Goal: Task Accomplishment & Management: Use online tool/utility

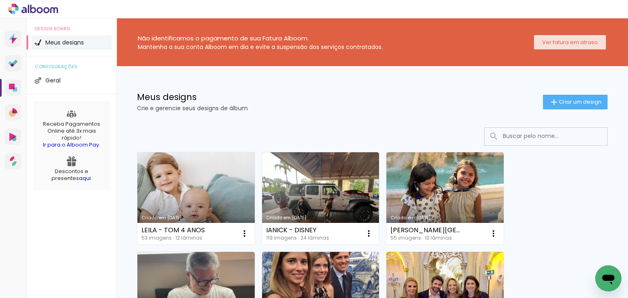
click at [0, 0] on slot "Ver fatura em atraso" at bounding box center [0, 0] width 0 height 0
click at [568, 99] on span "Criar um design" at bounding box center [580, 101] width 43 height 5
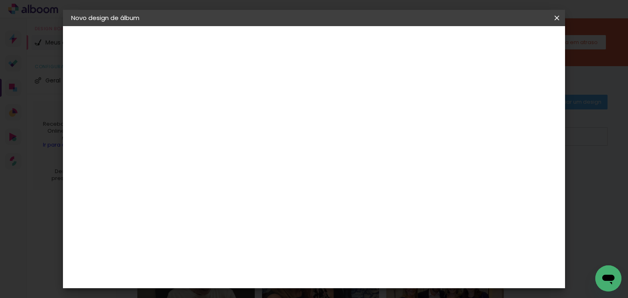
click at [205, 109] on input at bounding box center [205, 109] width 0 height 13
type input "[PERSON_NAME] - EURODISNEY"
type paper-input "[PERSON_NAME] - EURODISNEY"
click at [289, 47] on paper-button "Avançar" at bounding box center [269, 43] width 40 height 14
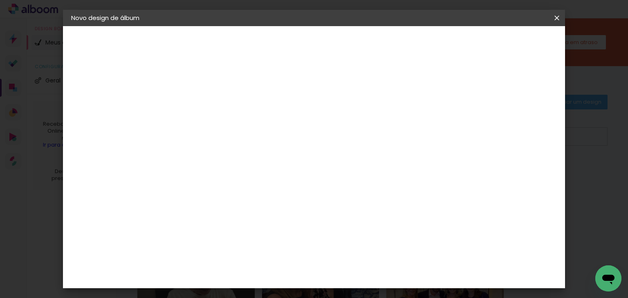
click at [219, 269] on div "Go image" at bounding box center [209, 275] width 20 height 13
click at [0, 0] on slot "Avançar" at bounding box center [0, 0] width 0 height 0
click at [249, 132] on paper-input-container "Linha" at bounding box center [225, 142] width 47 height 21
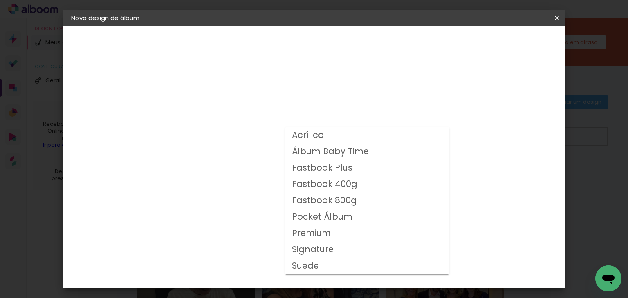
click at [0, 0] on slot "Fastbook 400g" at bounding box center [0, 0] width 0 height 0
type input "Fastbook 400g"
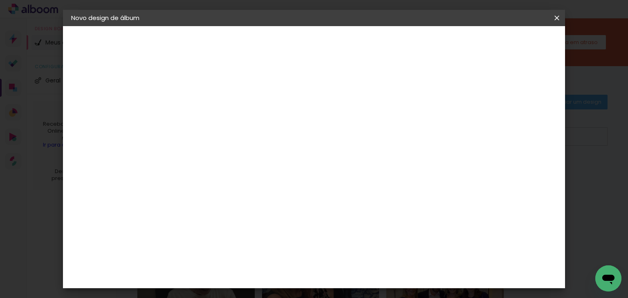
scroll to position [126, 0]
click at [260, 278] on span "25 × 25" at bounding box center [241, 289] width 38 height 22
click at [338, 39] on paper-button "Avançar" at bounding box center [318, 43] width 40 height 14
click at [0, 0] on slot "Mostrar sangria" at bounding box center [0, 0] width 0 height 0
type paper-checkbox "on"
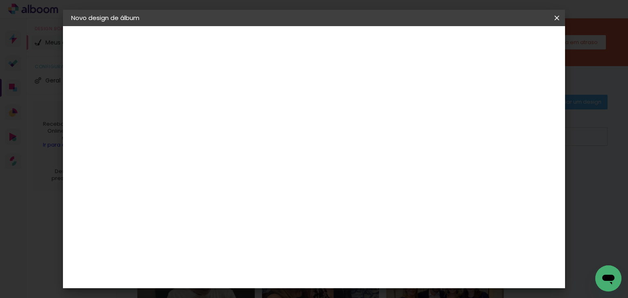
click at [428, 46] on span "Iniciar design" at bounding box center [409, 43] width 37 height 6
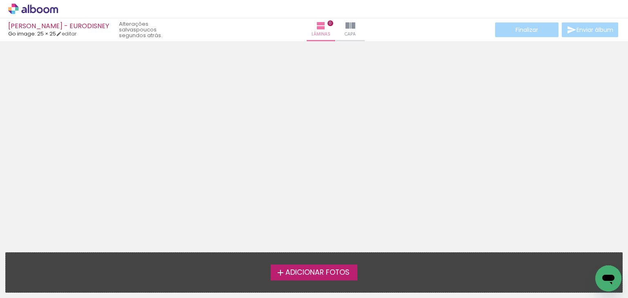
click at [318, 269] on span "Adicionar Fotos" at bounding box center [317, 272] width 64 height 7
click at [0, 0] on input "file" at bounding box center [0, 0] width 0 height 0
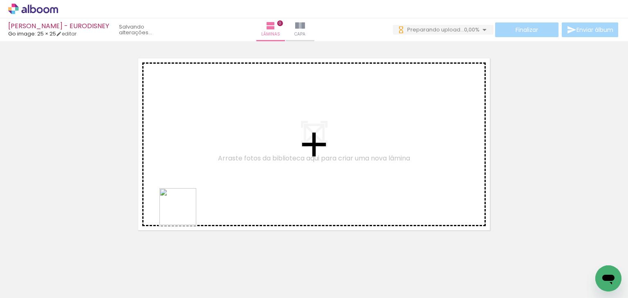
drag, startPoint x: 170, startPoint y: 279, endPoint x: 211, endPoint y: 171, distance: 114.9
click at [203, 132] on quentale-workspace at bounding box center [314, 149] width 628 height 298
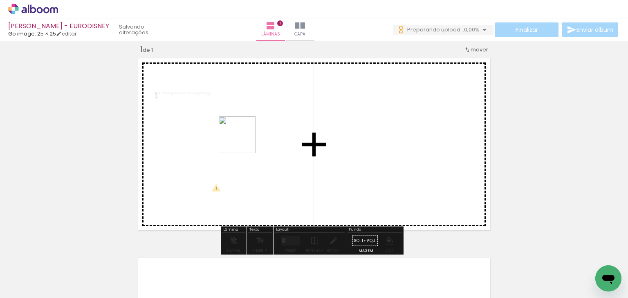
drag, startPoint x: 235, startPoint y: 242, endPoint x: 243, endPoint y: 125, distance: 117.6
click at [243, 125] on quentale-workspace at bounding box center [314, 149] width 628 height 298
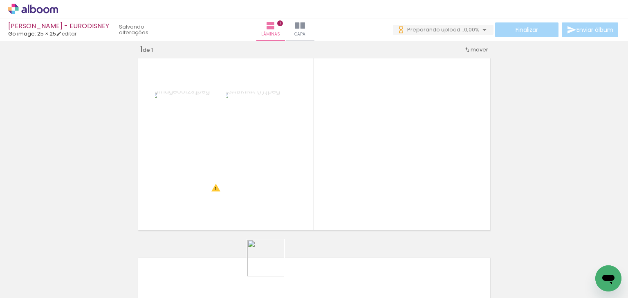
drag, startPoint x: 263, startPoint y: 279, endPoint x: 365, endPoint y: 140, distance: 171.9
click at [365, 134] on quentale-workspace at bounding box center [314, 149] width 628 height 298
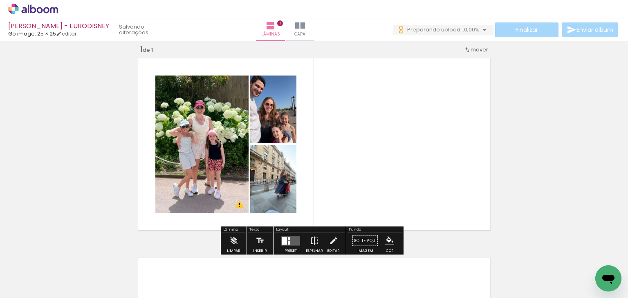
drag, startPoint x: 381, startPoint y: 127, endPoint x: 389, endPoint y: 153, distance: 27.7
click at [383, 117] on quentale-workspace at bounding box center [314, 149] width 628 height 298
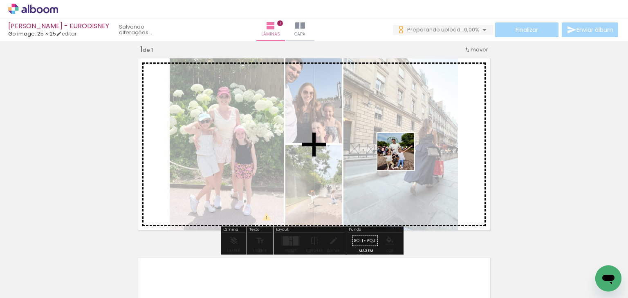
drag, startPoint x: 361, startPoint y: 280, endPoint x: 402, endPoint y: 158, distance: 128.7
click at [402, 158] on quentale-workspace at bounding box center [314, 149] width 628 height 298
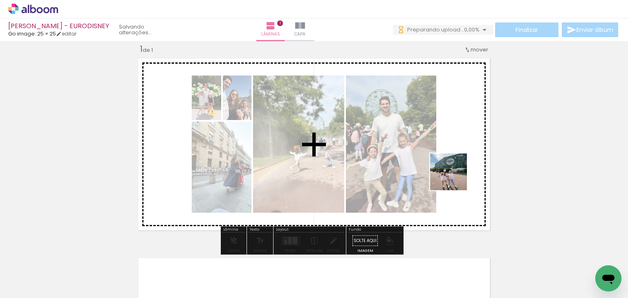
drag, startPoint x: 416, startPoint y: 282, endPoint x: 455, endPoint y: 178, distance: 110.7
click at [455, 178] on quentale-workspace at bounding box center [314, 149] width 628 height 298
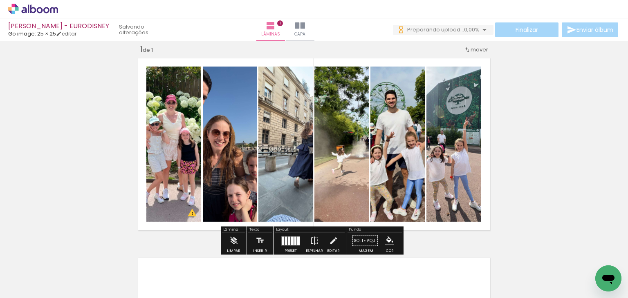
click at [288, 240] on div at bounding box center [289, 241] width 2 height 9
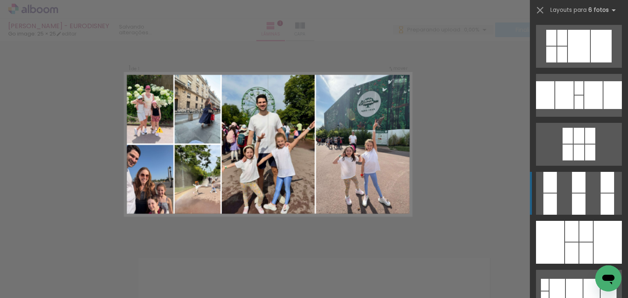
scroll to position [409, 0]
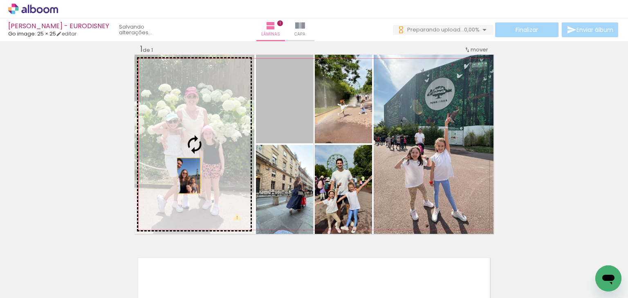
drag, startPoint x: 288, startPoint y: 110, endPoint x: 186, endPoint y: 176, distance: 121.6
click at [0, 0] on slot at bounding box center [0, 0] width 0 height 0
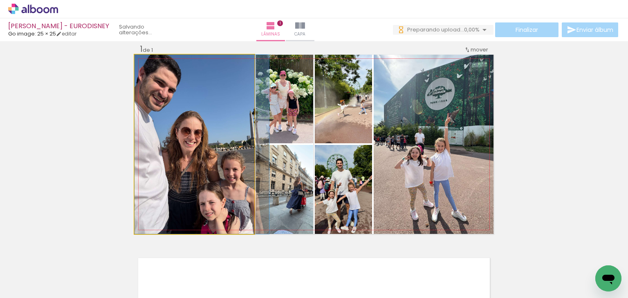
drag, startPoint x: 188, startPoint y: 177, endPoint x: 198, endPoint y: 176, distance: 10.3
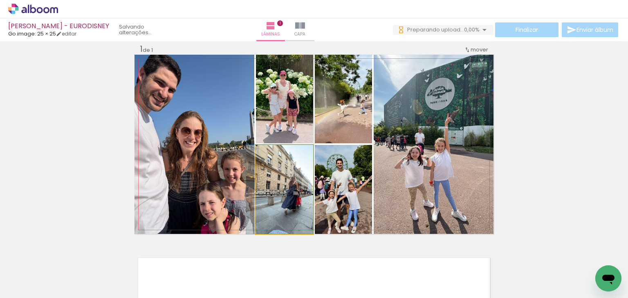
drag, startPoint x: 291, startPoint y: 184, endPoint x: 277, endPoint y: 188, distance: 14.5
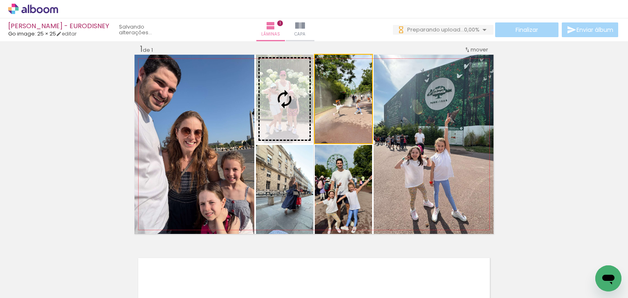
drag, startPoint x: 354, startPoint y: 126, endPoint x: 307, endPoint y: 123, distance: 46.3
click at [0, 0] on slot at bounding box center [0, 0] width 0 height 0
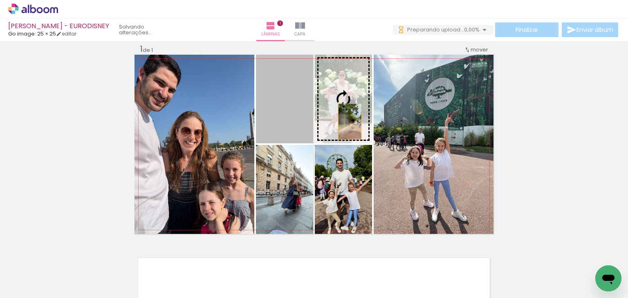
drag, startPoint x: 285, startPoint y: 130, endPoint x: 347, endPoint y: 121, distance: 62.0
click at [0, 0] on slot at bounding box center [0, 0] width 0 height 0
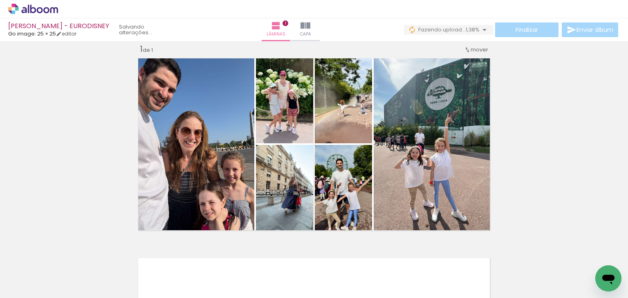
scroll to position [0, 0]
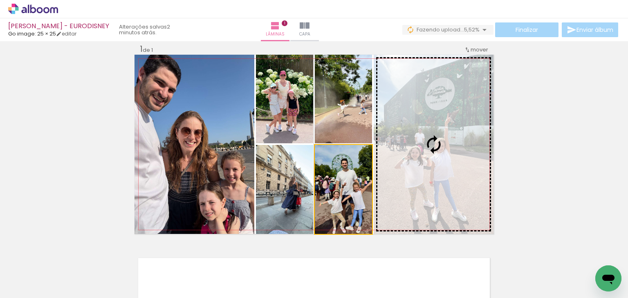
drag, startPoint x: 348, startPoint y: 192, endPoint x: 446, endPoint y: 161, distance: 102.1
click at [0, 0] on slot at bounding box center [0, 0] width 0 height 0
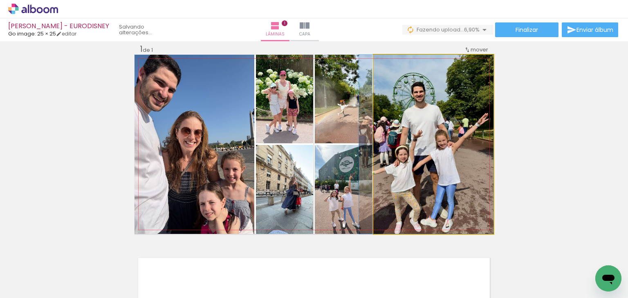
drag, startPoint x: 460, startPoint y: 175, endPoint x: 452, endPoint y: 177, distance: 8.4
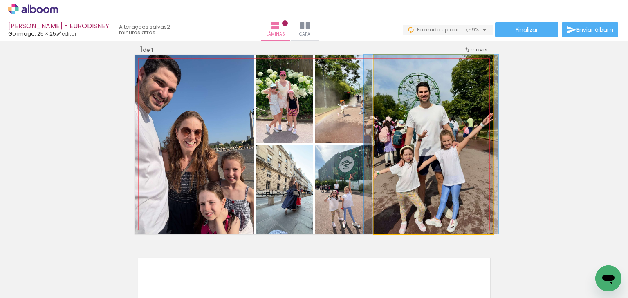
drag, startPoint x: 450, startPoint y: 172, endPoint x: 455, endPoint y: 170, distance: 4.8
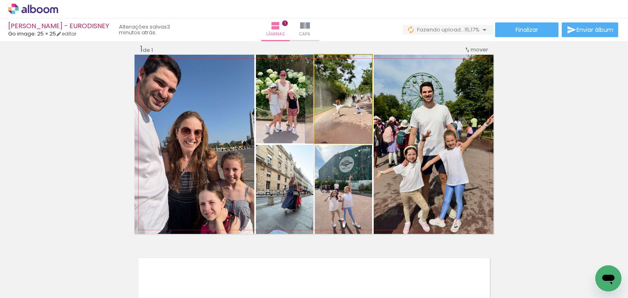
drag, startPoint x: 356, startPoint y: 109, endPoint x: 343, endPoint y: 108, distance: 12.3
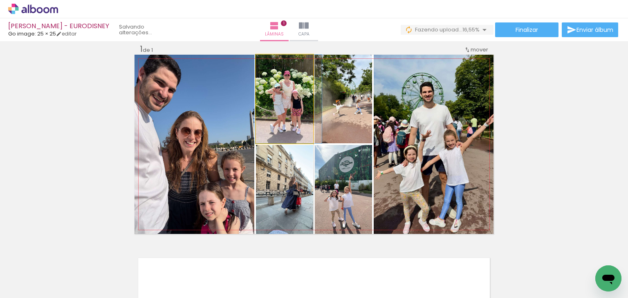
drag, startPoint x: 286, startPoint y: 109, endPoint x: 290, endPoint y: 108, distance: 4.3
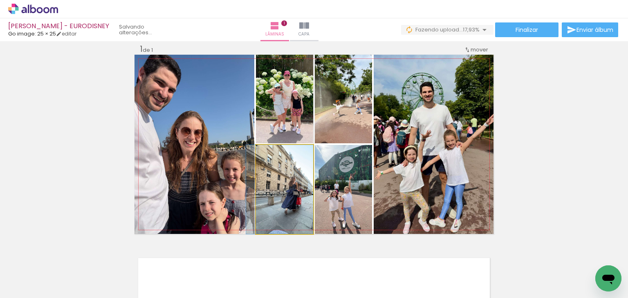
drag, startPoint x: 285, startPoint y: 193, endPoint x: 276, endPoint y: 195, distance: 9.3
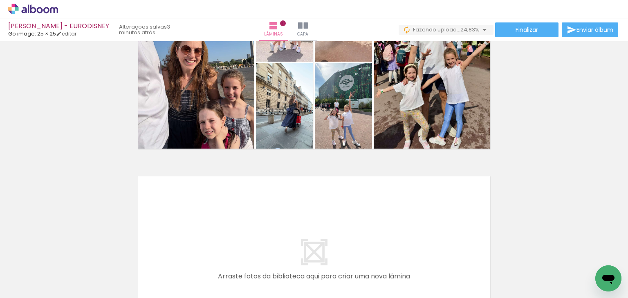
click at [35, 272] on input "Todas as fotos" at bounding box center [22, 273] width 31 height 7
click at [0, 0] on slot "Não utilizadas" at bounding box center [0, 0] width 0 height 0
type input "Não utilizadas"
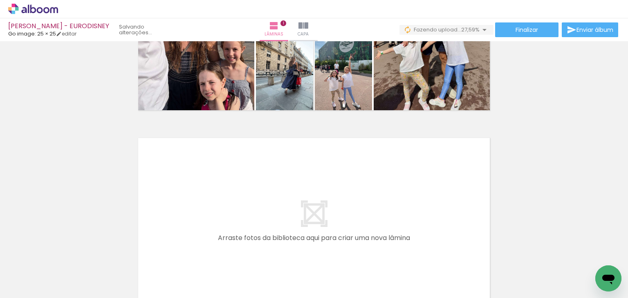
scroll to position [174, 0]
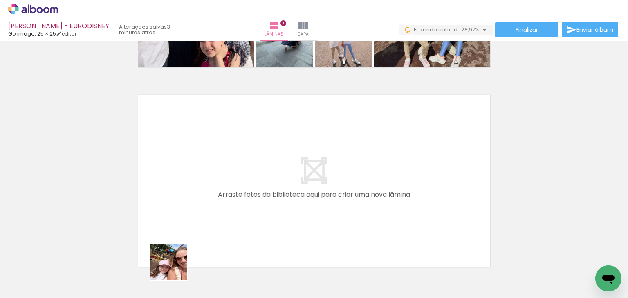
drag, startPoint x: 175, startPoint y: 269, endPoint x: 193, endPoint y: 249, distance: 26.9
click at [177, 184] on quentale-workspace at bounding box center [314, 149] width 628 height 298
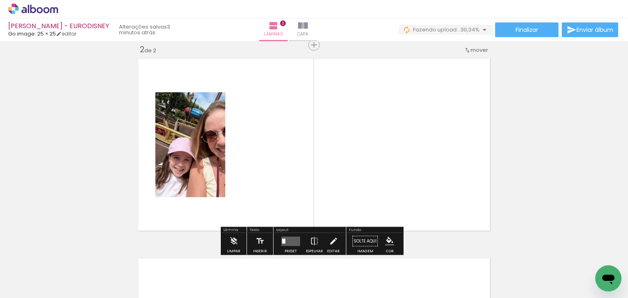
scroll to position [210, 0]
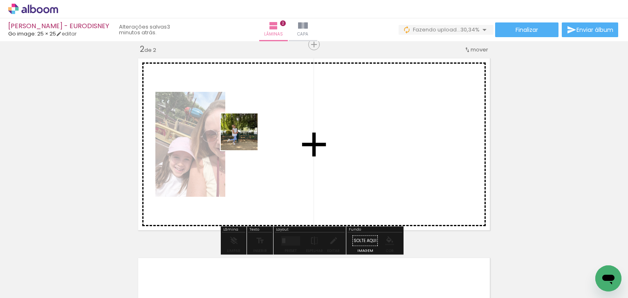
drag, startPoint x: 180, startPoint y: 269, endPoint x: 247, endPoint y: 129, distance: 155.2
click at [247, 129] on quentale-workspace at bounding box center [314, 149] width 628 height 298
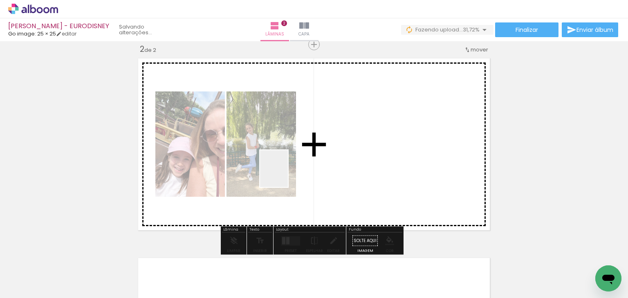
drag, startPoint x: 229, startPoint y: 275, endPoint x: 285, endPoint y: 175, distance: 114.5
click at [285, 175] on quentale-workspace at bounding box center [314, 149] width 628 height 298
click at [230, 175] on div at bounding box center [189, 144] width 79 height 105
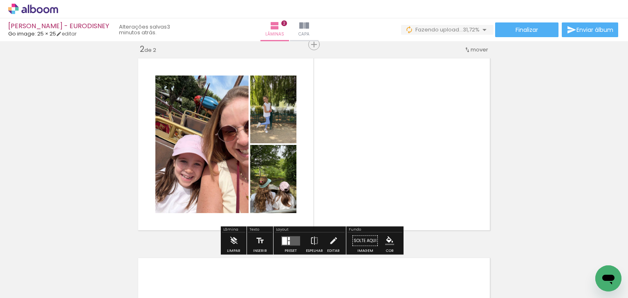
drag, startPoint x: 184, startPoint y: 271, endPoint x: 272, endPoint y: 185, distance: 124.0
click at [266, 177] on quentale-workspace at bounding box center [314, 149] width 628 height 298
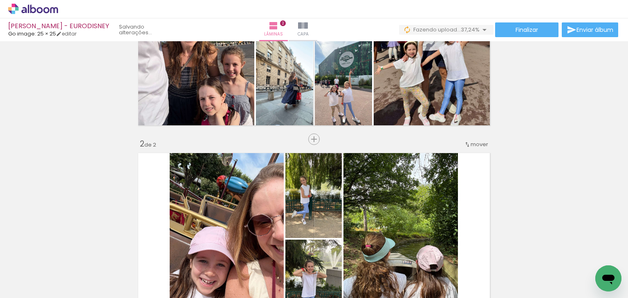
scroll to position [128, 0]
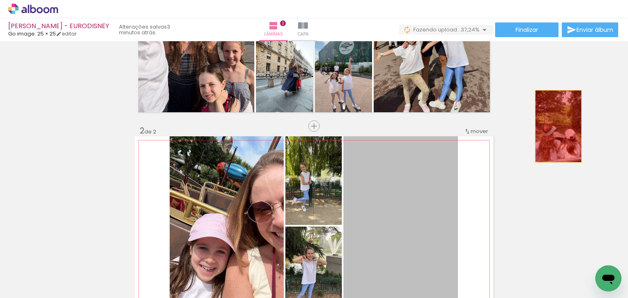
drag, startPoint x: 437, startPoint y: 195, endPoint x: 555, endPoint y: 126, distance: 137.2
click at [555, 126] on div "Inserir lâmina 1 de 2 Inserir lâmina 2 de 2" at bounding box center [314, 216] width 628 height 600
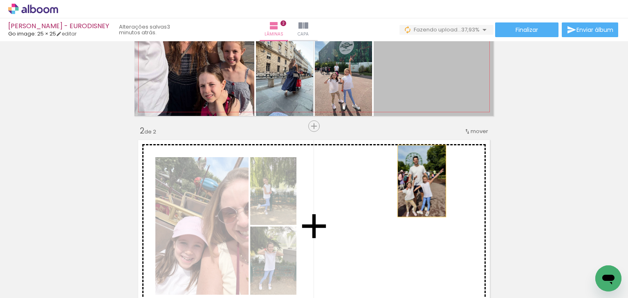
drag, startPoint x: 445, startPoint y: 87, endPoint x: 419, endPoint y: 181, distance: 98.1
click at [419, 181] on div "Inserir lâmina 1 de 2 Inserir lâmina 2 de 2" at bounding box center [314, 216] width 628 height 600
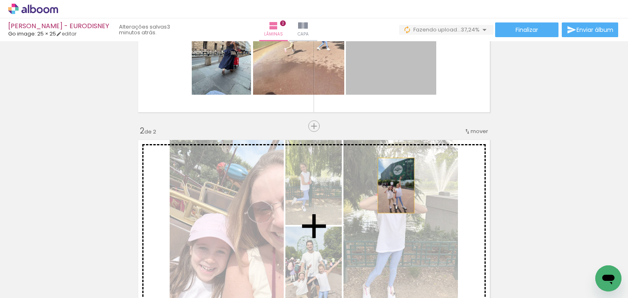
drag, startPoint x: 400, startPoint y: 68, endPoint x: 393, endPoint y: 186, distance: 117.5
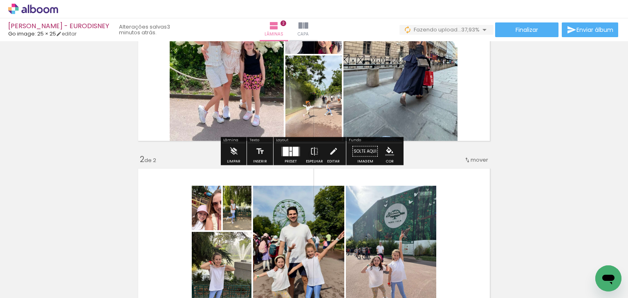
scroll to position [87, 0]
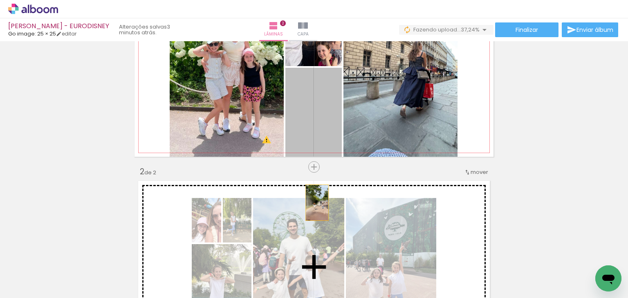
drag, startPoint x: 320, startPoint y: 168, endPoint x: 317, endPoint y: 161, distance: 8.1
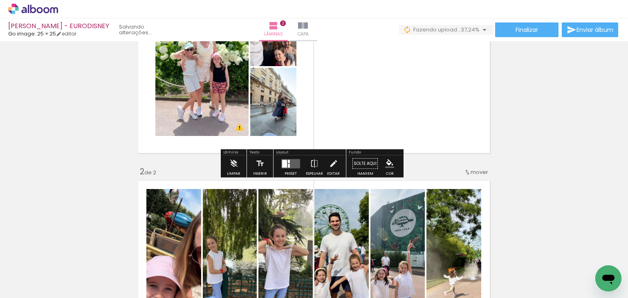
click at [288, 164] on div at bounding box center [289, 166] width 2 height 4
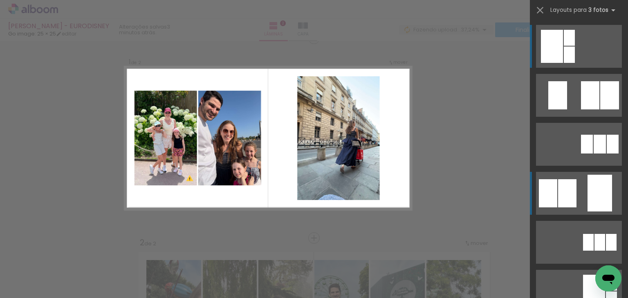
scroll to position [10, 0]
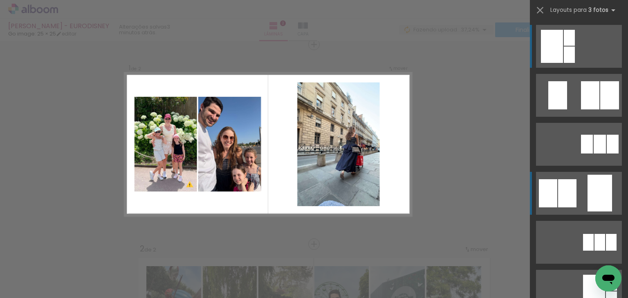
click at [600, 110] on div at bounding box center [609, 95] width 19 height 28
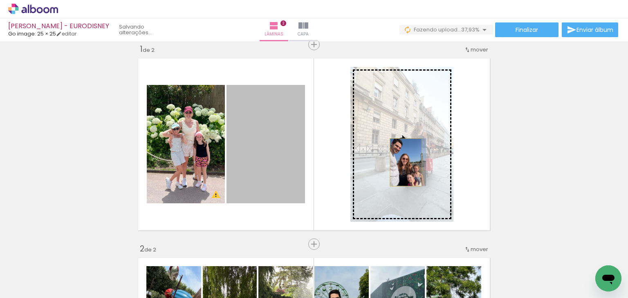
drag, startPoint x: 265, startPoint y: 176, endPoint x: 403, endPoint y: 162, distance: 138.4
click at [0, 0] on slot at bounding box center [0, 0] width 0 height 0
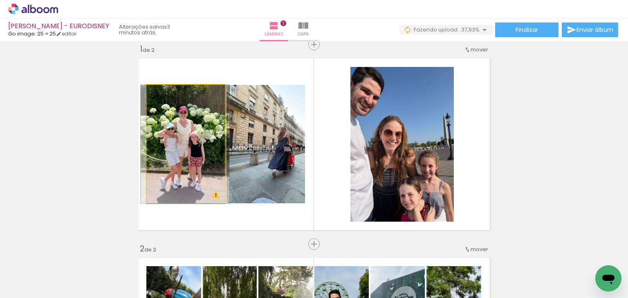
drag, startPoint x: 193, startPoint y: 154, endPoint x: 187, endPoint y: 156, distance: 6.0
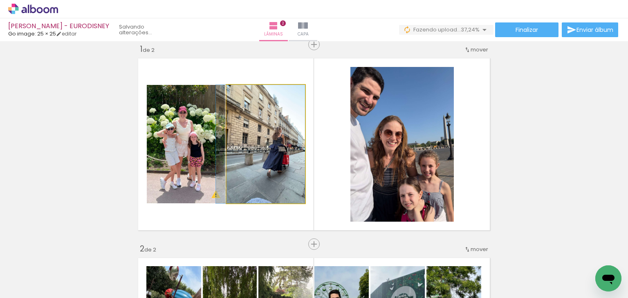
drag, startPoint x: 274, startPoint y: 154, endPoint x: 269, endPoint y: 151, distance: 5.5
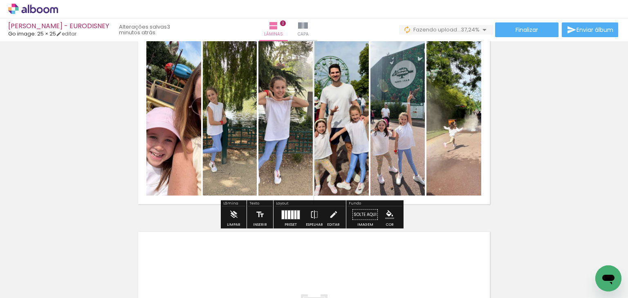
scroll to position [255, 0]
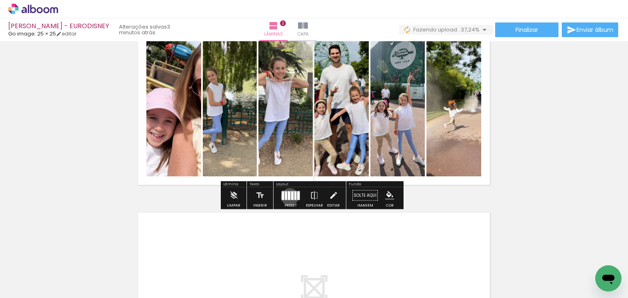
click at [288, 197] on div at bounding box center [289, 195] width 2 height 9
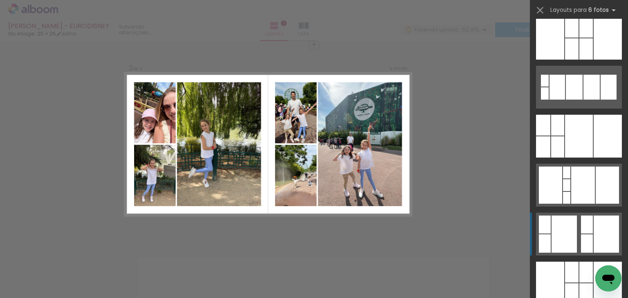
scroll to position [531, 0]
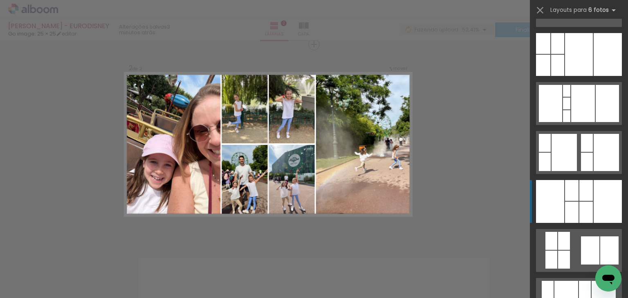
click at [572, 203] on div at bounding box center [571, 212] width 13 height 21
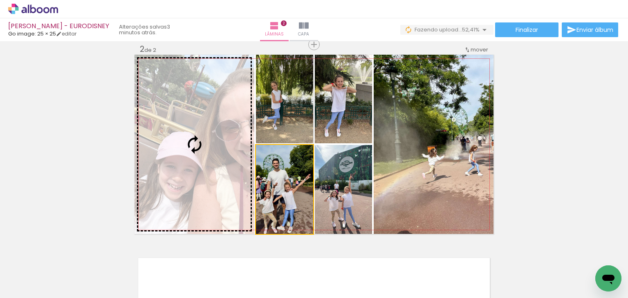
drag, startPoint x: 273, startPoint y: 193, endPoint x: 191, endPoint y: 159, distance: 88.7
click at [0, 0] on slot at bounding box center [0, 0] width 0 height 0
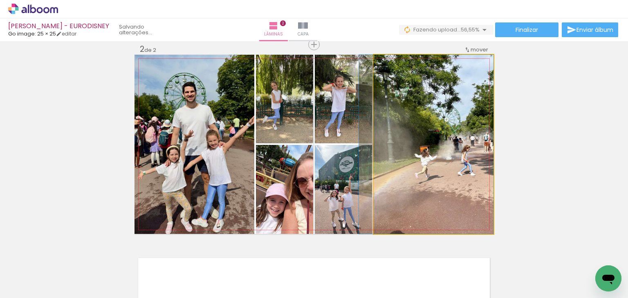
drag, startPoint x: 444, startPoint y: 166, endPoint x: 409, endPoint y: 167, distance: 34.8
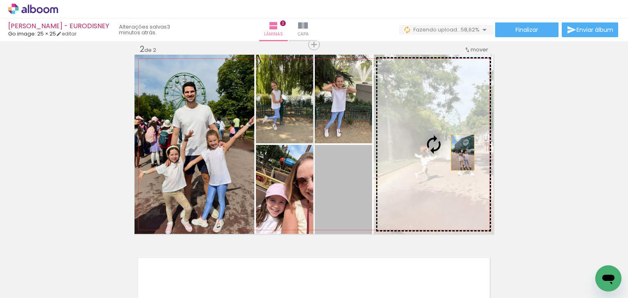
drag, startPoint x: 340, startPoint y: 198, endPoint x: 451, endPoint y: 154, distance: 119.3
click at [0, 0] on slot at bounding box center [0, 0] width 0 height 0
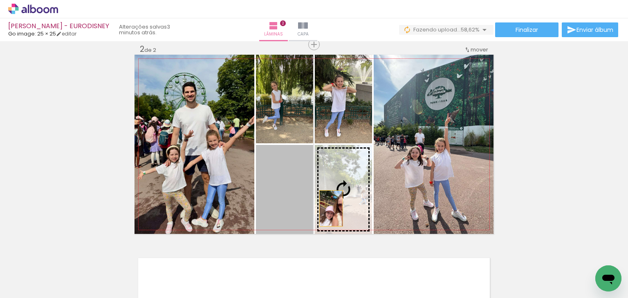
drag, startPoint x: 275, startPoint y: 215, endPoint x: 338, endPoint y: 206, distance: 63.5
click at [0, 0] on slot at bounding box center [0, 0] width 0 height 0
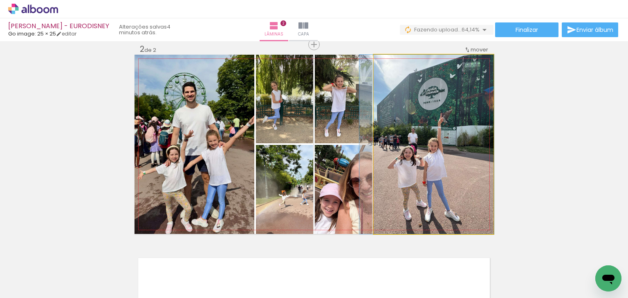
drag, startPoint x: 439, startPoint y: 197, endPoint x: 432, endPoint y: 198, distance: 7.1
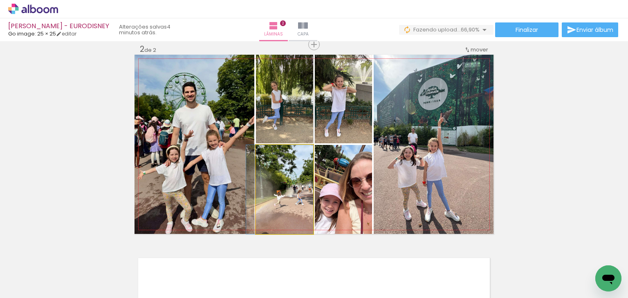
drag, startPoint x: 278, startPoint y: 200, endPoint x: 269, endPoint y: 202, distance: 8.9
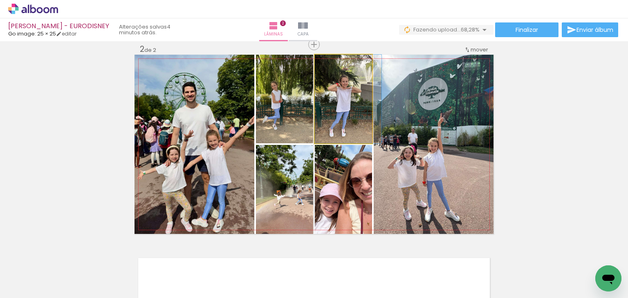
drag, startPoint x: 335, startPoint y: 95, endPoint x: 343, endPoint y: 94, distance: 8.3
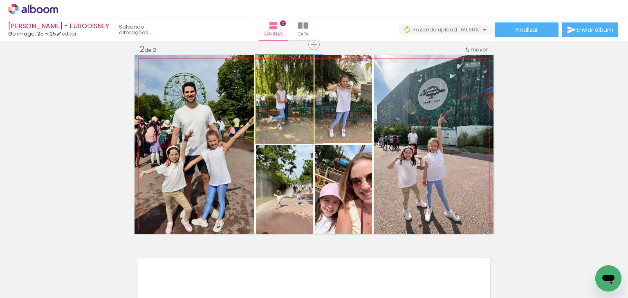
drag, startPoint x: 280, startPoint y: 102, endPoint x: 287, endPoint y: 101, distance: 6.1
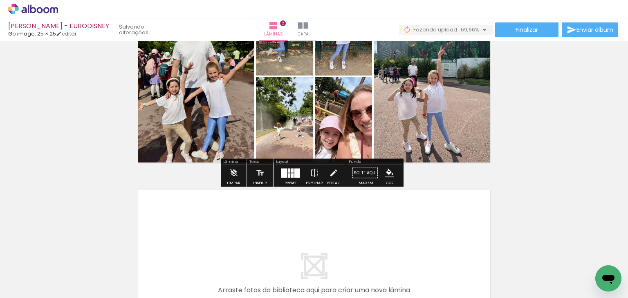
scroll to position [333, 0]
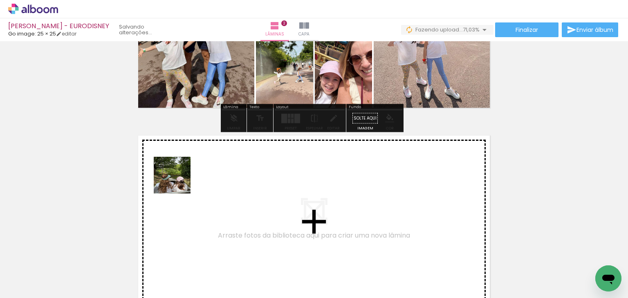
drag, startPoint x: 178, startPoint y: 181, endPoint x: 210, endPoint y: 255, distance: 80.4
click at [178, 178] on quentale-workspace at bounding box center [314, 149] width 628 height 298
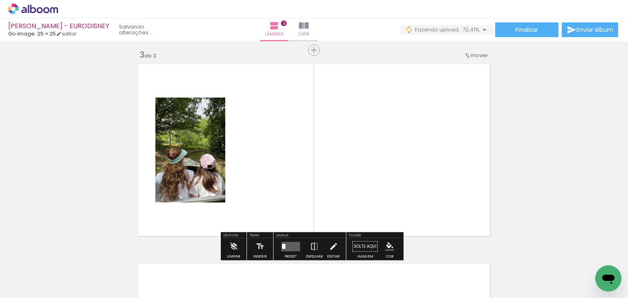
scroll to position [410, 0]
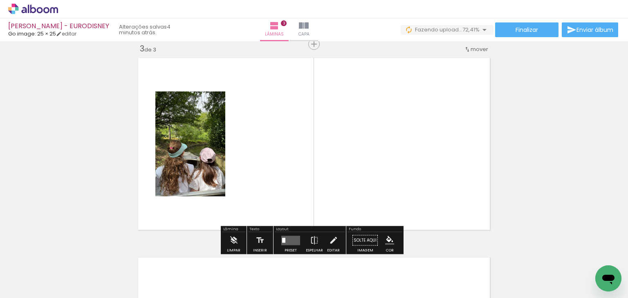
click at [281, 136] on quentale-workspace at bounding box center [314, 149] width 628 height 298
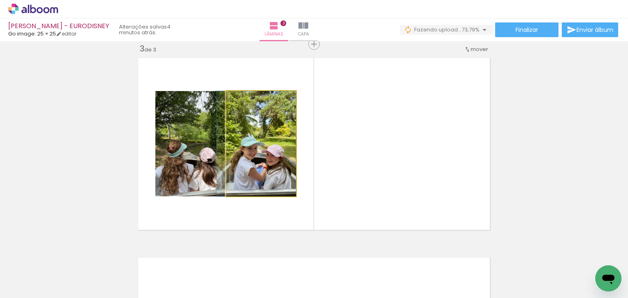
drag, startPoint x: 278, startPoint y: 166, endPoint x: 266, endPoint y: 171, distance: 13.0
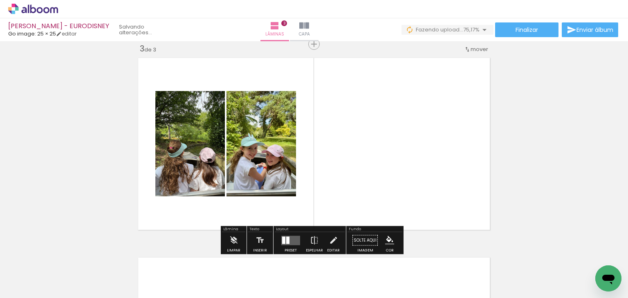
drag, startPoint x: 249, startPoint y: 186, endPoint x: 316, endPoint y: 138, distance: 82.6
click at [315, 131] on quentale-workspace at bounding box center [314, 149] width 628 height 298
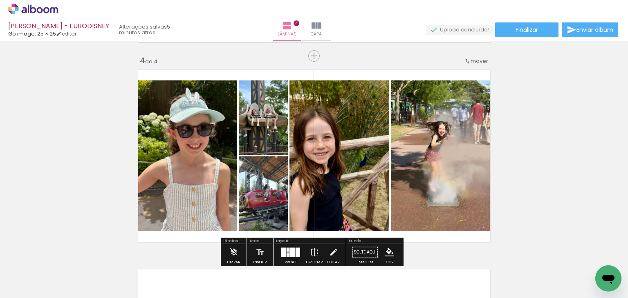
scroll to position [613, 0]
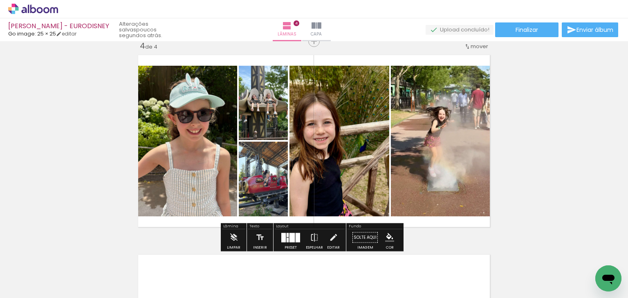
click at [296, 241] on div at bounding box center [298, 237] width 4 height 9
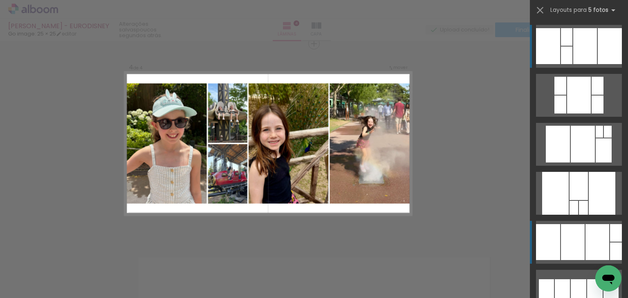
scroll to position [610, 0]
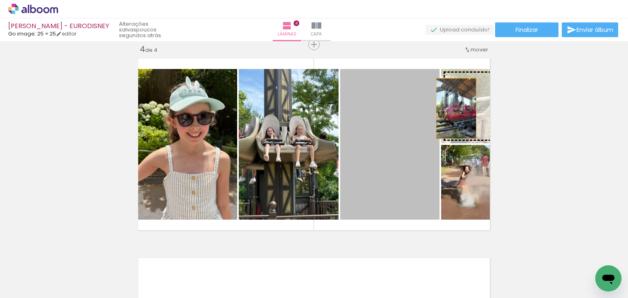
drag, startPoint x: 386, startPoint y: 146, endPoint x: 453, endPoint y: 108, distance: 76.7
click at [0, 0] on slot at bounding box center [0, 0] width 0 height 0
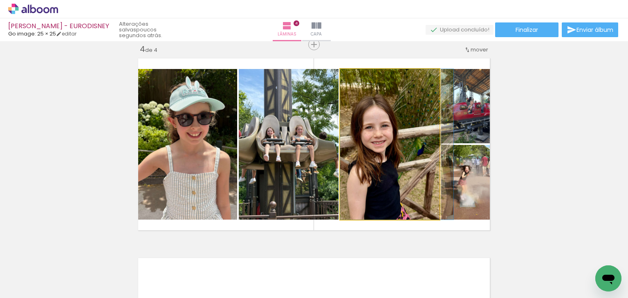
drag, startPoint x: 403, startPoint y: 144, endPoint x: 415, endPoint y: 142, distance: 12.1
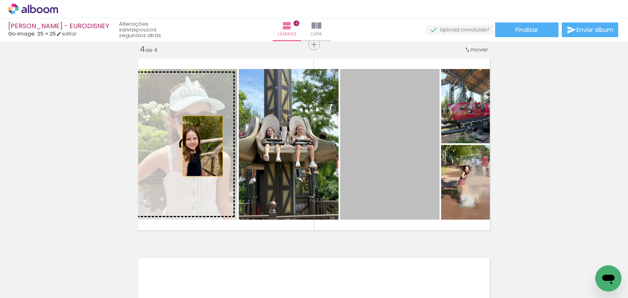
drag, startPoint x: 323, startPoint y: 146, endPoint x: 199, endPoint y: 146, distance: 123.5
click at [0, 0] on slot at bounding box center [0, 0] width 0 height 0
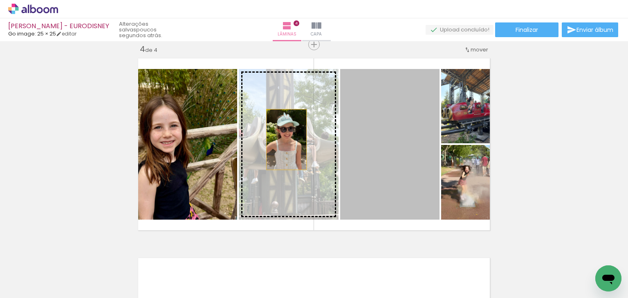
drag, startPoint x: 373, startPoint y: 146, endPoint x: 283, endPoint y: 139, distance: 90.2
click at [0, 0] on slot at bounding box center [0, 0] width 0 height 0
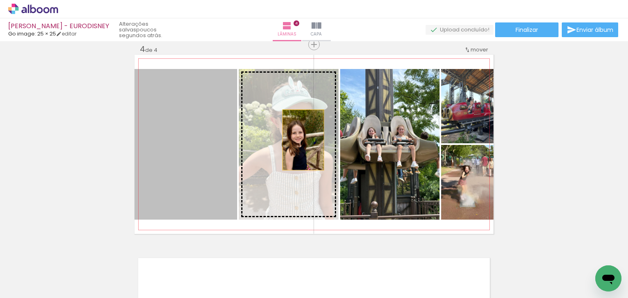
drag, startPoint x: 196, startPoint y: 159, endPoint x: 301, endPoint y: 140, distance: 106.3
click at [0, 0] on slot at bounding box center [0, 0] width 0 height 0
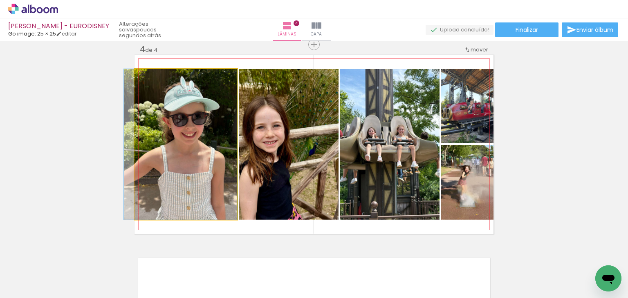
drag, startPoint x: 200, startPoint y: 147, endPoint x: 195, endPoint y: 148, distance: 5.3
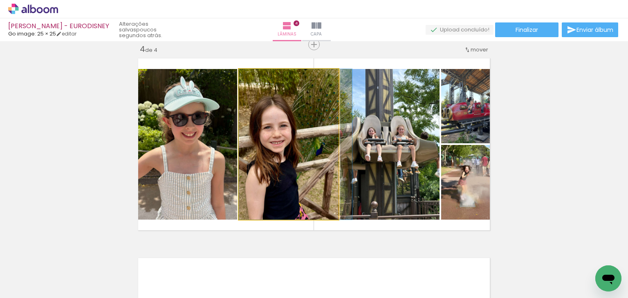
drag, startPoint x: 277, startPoint y: 145, endPoint x: 288, endPoint y: 143, distance: 11.2
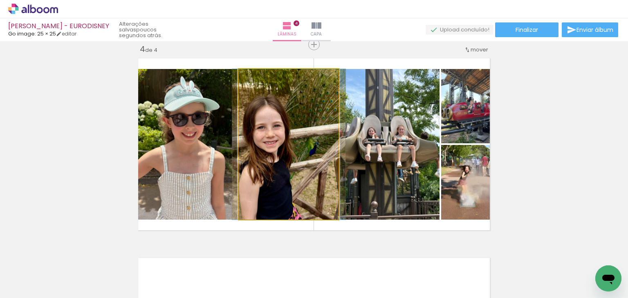
drag, startPoint x: 314, startPoint y: 148, endPoint x: 309, endPoint y: 149, distance: 4.6
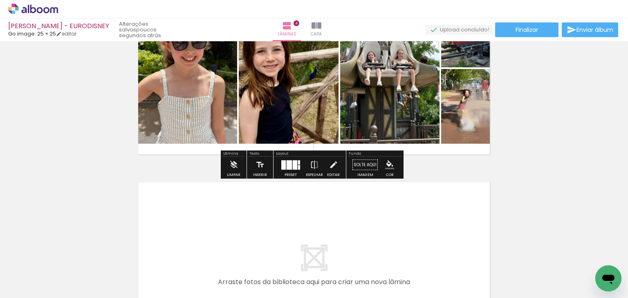
scroll to position [651, 0]
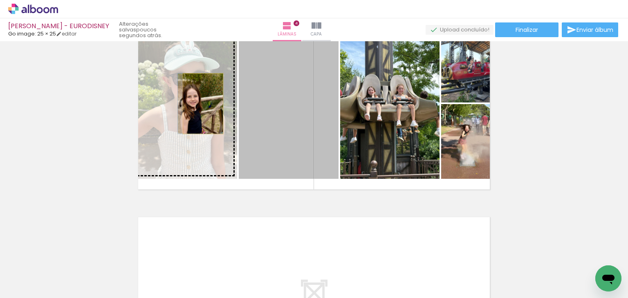
drag, startPoint x: 271, startPoint y: 121, endPoint x: 200, endPoint y: 103, distance: 73.8
click at [0, 0] on slot at bounding box center [0, 0] width 0 height 0
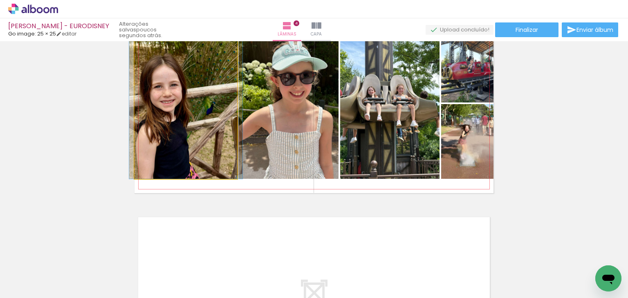
click at [192, 114] on quentale-photo at bounding box center [185, 103] width 103 height 151
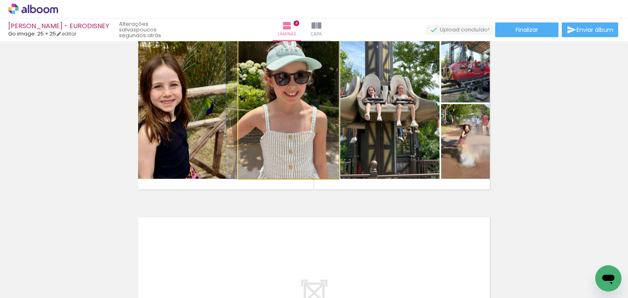
drag, startPoint x: 294, startPoint y: 110, endPoint x: 288, endPoint y: 112, distance: 6.2
drag, startPoint x: 294, startPoint y: 112, endPoint x: 288, endPoint y: 115, distance: 6.2
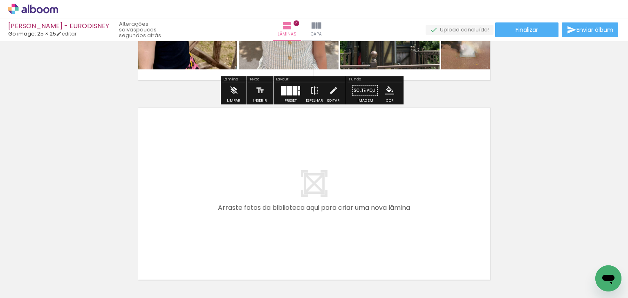
scroll to position [773, 0]
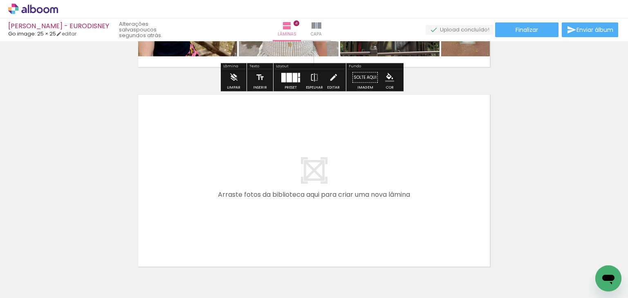
click at [188, 188] on quentale-workspace at bounding box center [314, 149] width 628 height 298
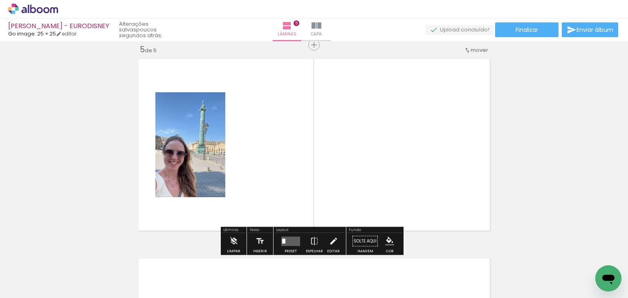
scroll to position [810, 0]
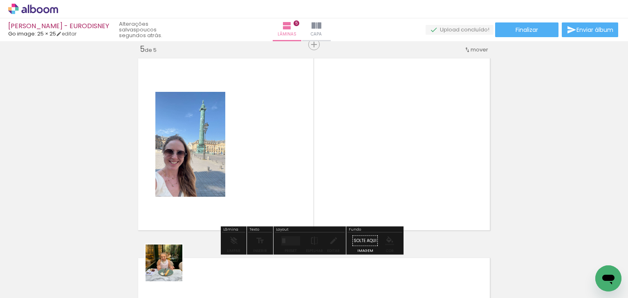
drag, startPoint x: 170, startPoint y: 269, endPoint x: 223, endPoint y: 138, distance: 141.8
click at [224, 139] on quentale-workspace at bounding box center [314, 149] width 628 height 298
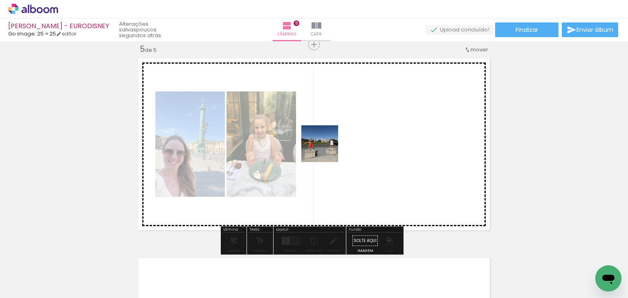
drag, startPoint x: 189, startPoint y: 275, endPoint x: 348, endPoint y: 131, distance: 214.1
click at [348, 131] on quentale-workspace at bounding box center [314, 149] width 628 height 298
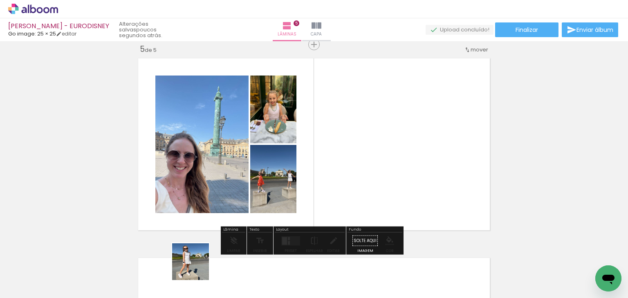
drag, startPoint x: 197, startPoint y: 268, endPoint x: 270, endPoint y: 219, distance: 88.7
click at [323, 138] on quentale-workspace at bounding box center [314, 149] width 628 height 298
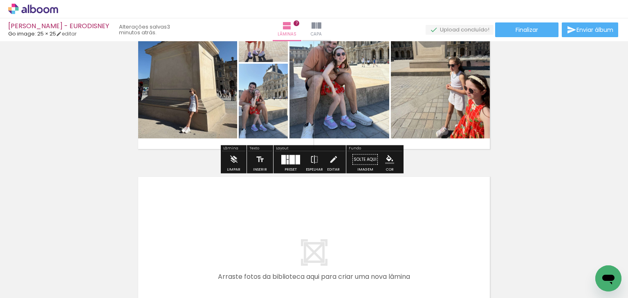
scroll to position [1221, 0]
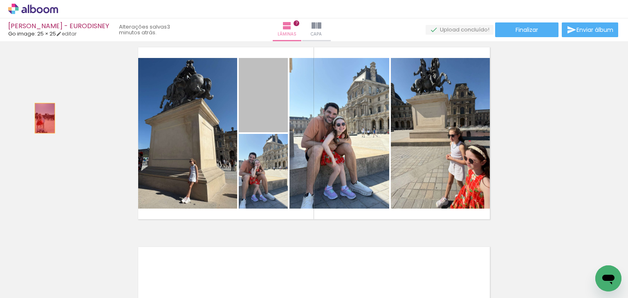
drag, startPoint x: 263, startPoint y: 113, endPoint x: 41, endPoint y: 118, distance: 222.4
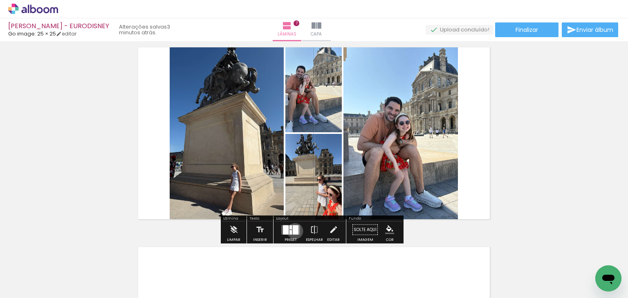
click at [293, 231] on div at bounding box center [296, 229] width 6 height 9
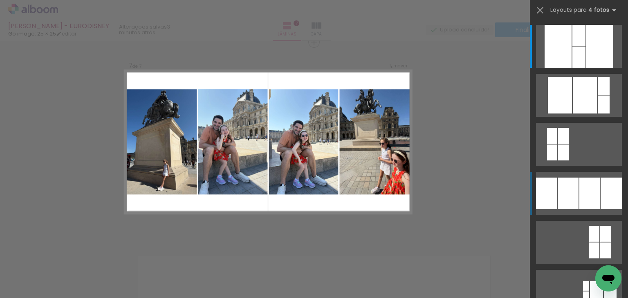
scroll to position [1210, 0]
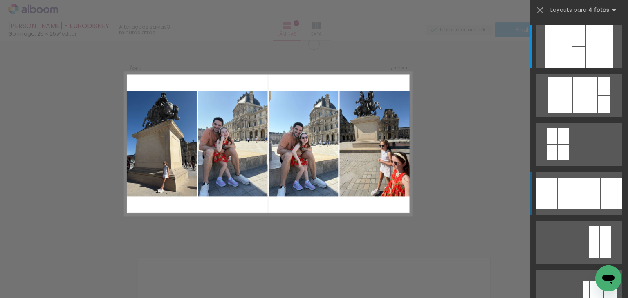
click at [572, 46] on div at bounding box center [578, 35] width 13 height 21
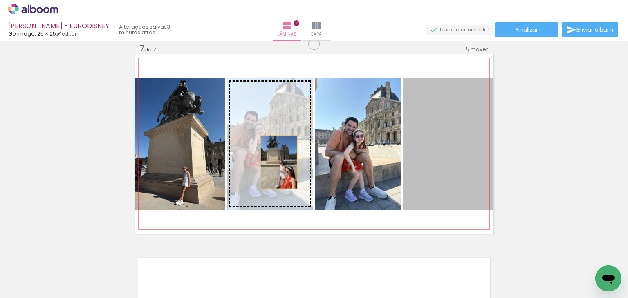
drag, startPoint x: 475, startPoint y: 166, endPoint x: 276, endPoint y: 162, distance: 198.7
click at [0, 0] on slot at bounding box center [0, 0] width 0 height 0
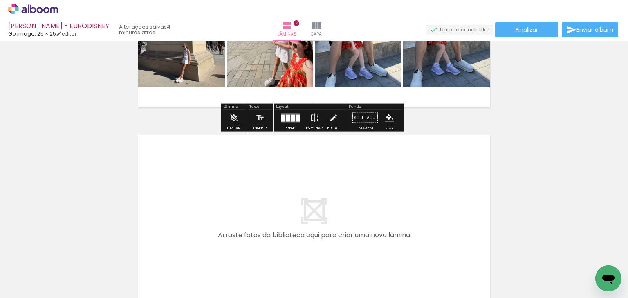
scroll to position [1414, 0]
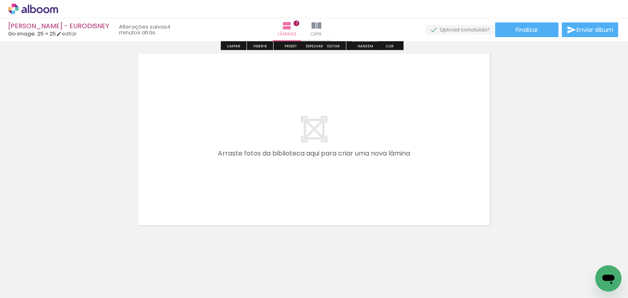
click at [37, 273] on input "Todas as fotos" at bounding box center [22, 273] width 31 height 7
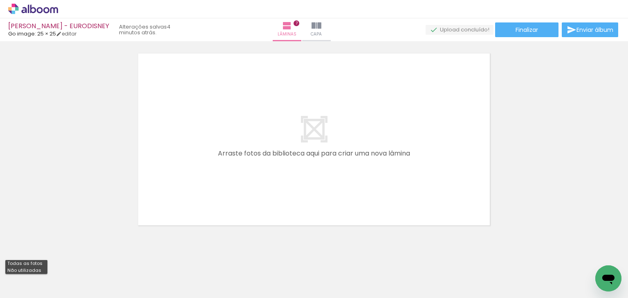
click at [0, 0] on slot "Não utilizadas" at bounding box center [0, 0] width 0 height 0
type input "Não utilizadas"
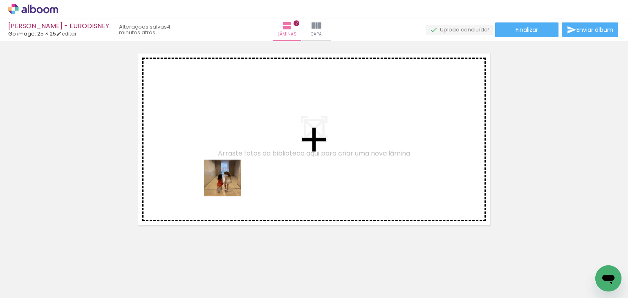
drag, startPoint x: 235, startPoint y: 271, endPoint x: 229, endPoint y: 184, distance: 87.7
click at [229, 184] on quentale-workspace at bounding box center [314, 149] width 628 height 298
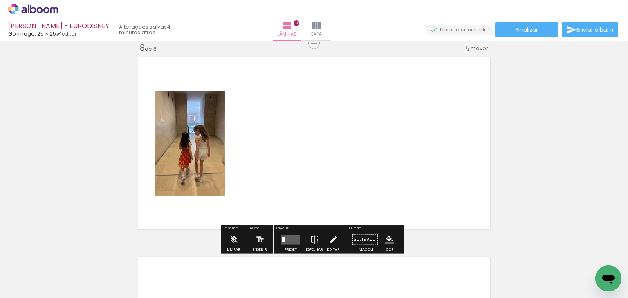
scroll to position [1409, 0]
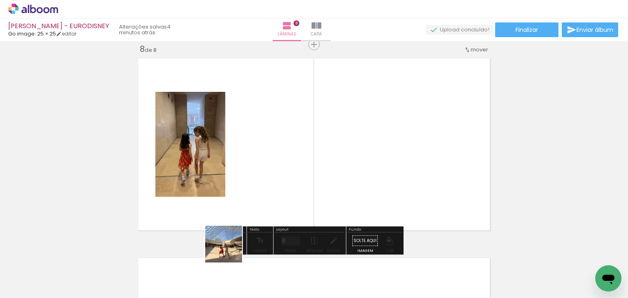
drag, startPoint x: 230, startPoint y: 251, endPoint x: 244, endPoint y: 174, distance: 78.2
click at [244, 174] on quentale-workspace at bounding box center [314, 149] width 628 height 298
